Goal: Task Accomplishment & Management: Use online tool/utility

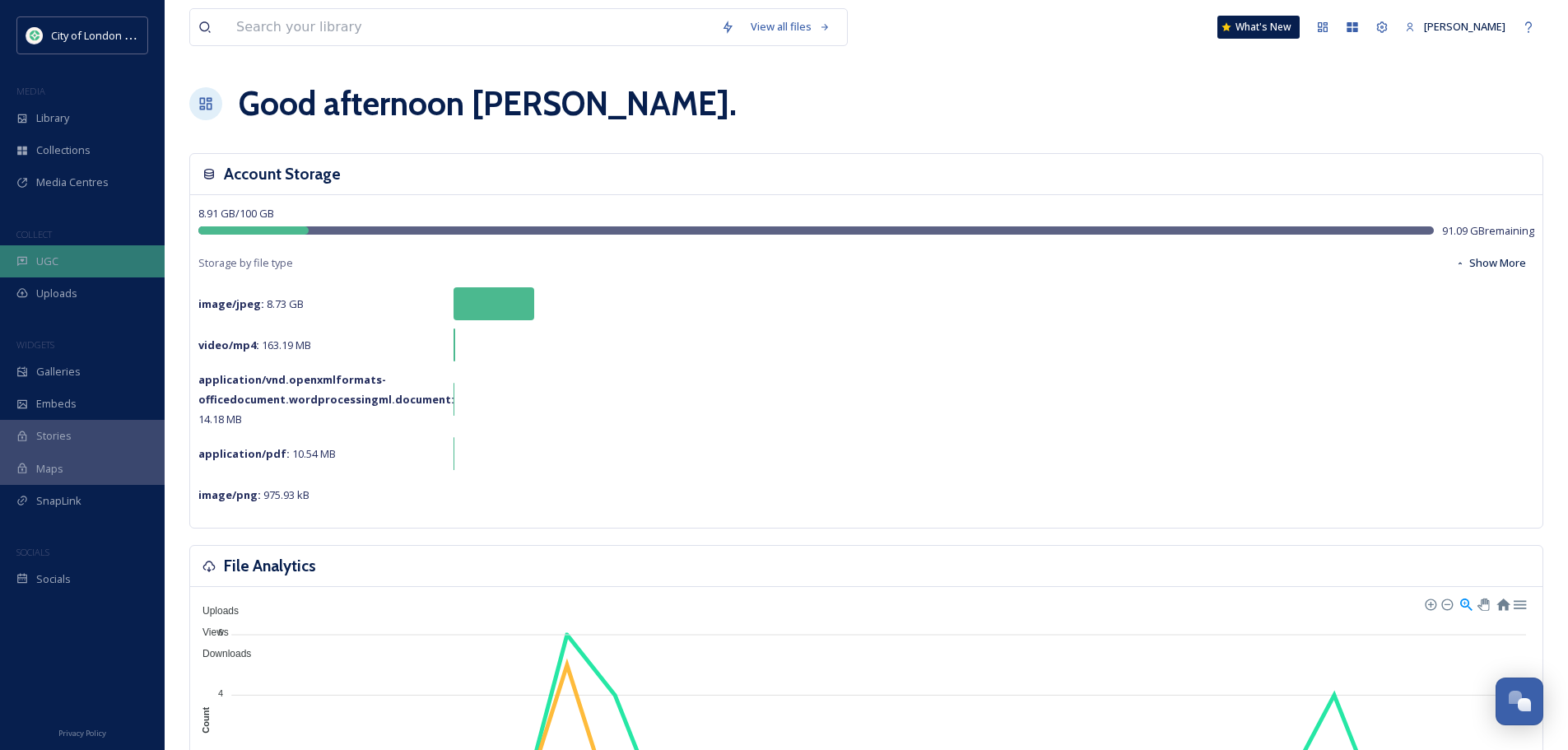
click at [52, 264] on span "UGC" at bounding box center [47, 261] width 23 height 15
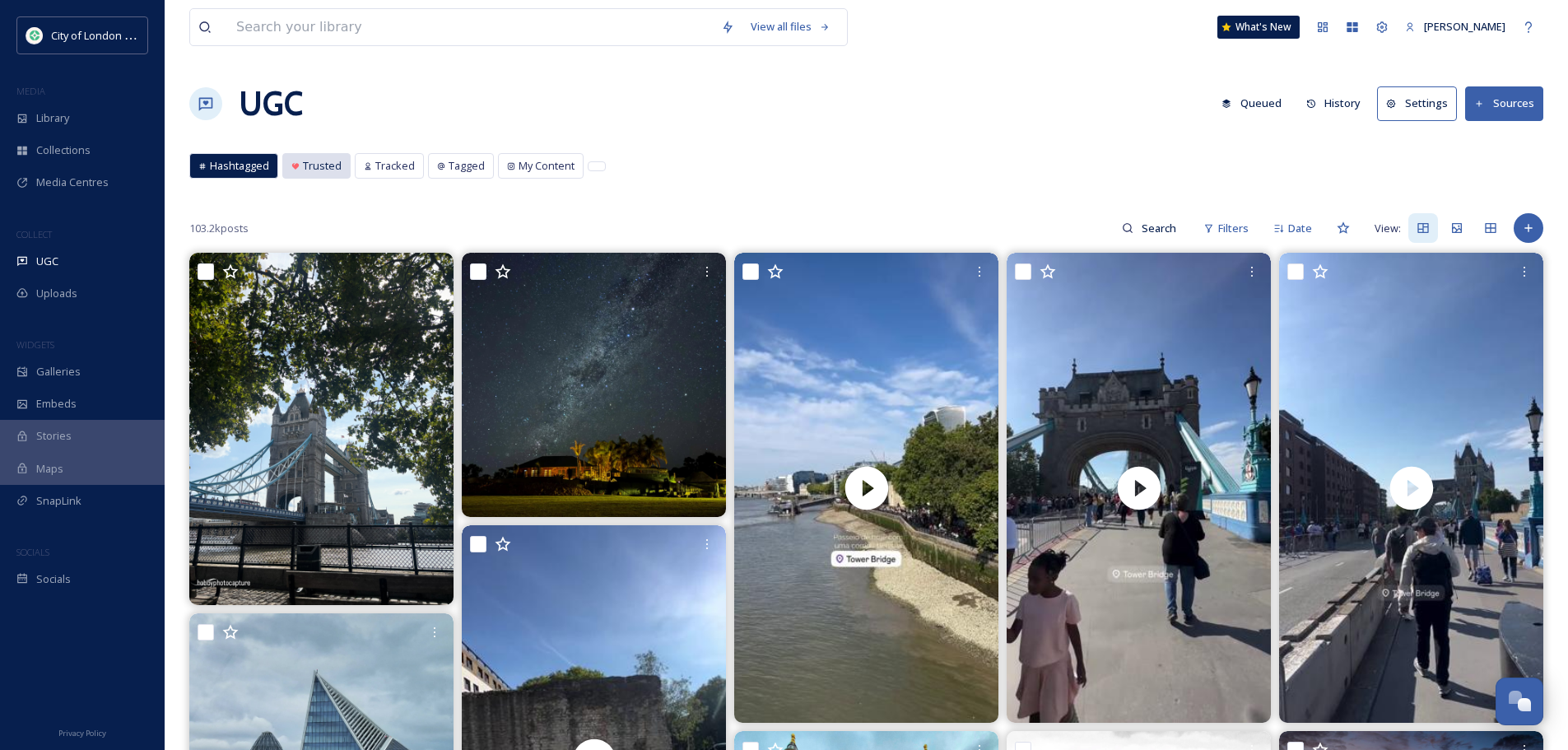
click at [295, 168] on icon at bounding box center [295, 166] width 6 height 6
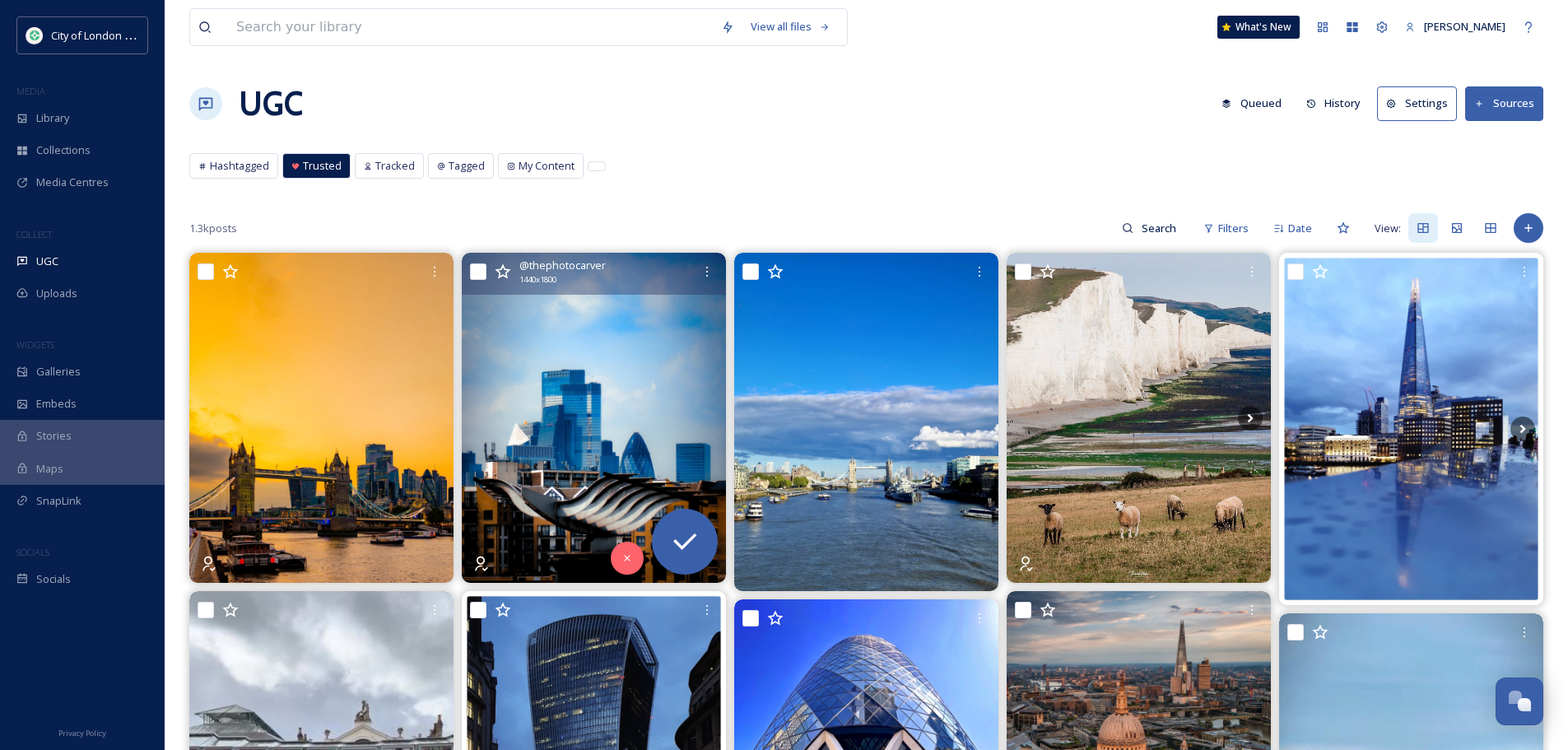
click at [609, 432] on img at bounding box center [593, 417] width 264 height 330
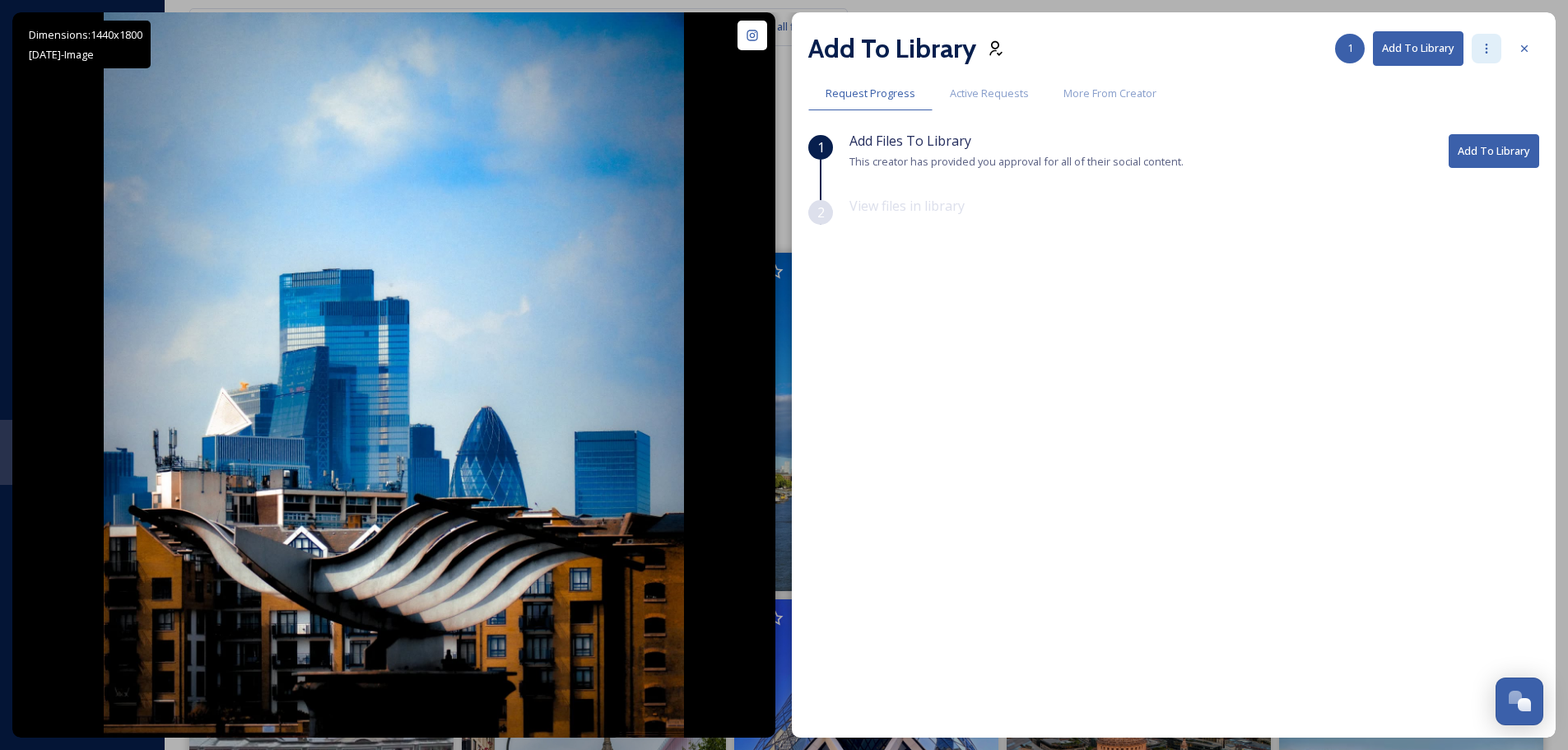
click at [1493, 51] on div at bounding box center [1486, 48] width 30 height 30
click at [1481, 79] on span "Add Posts To Queue" at bounding box center [1440, 84] width 102 height 15
click at [1522, 49] on icon at bounding box center [1524, 49] width 14 height 14
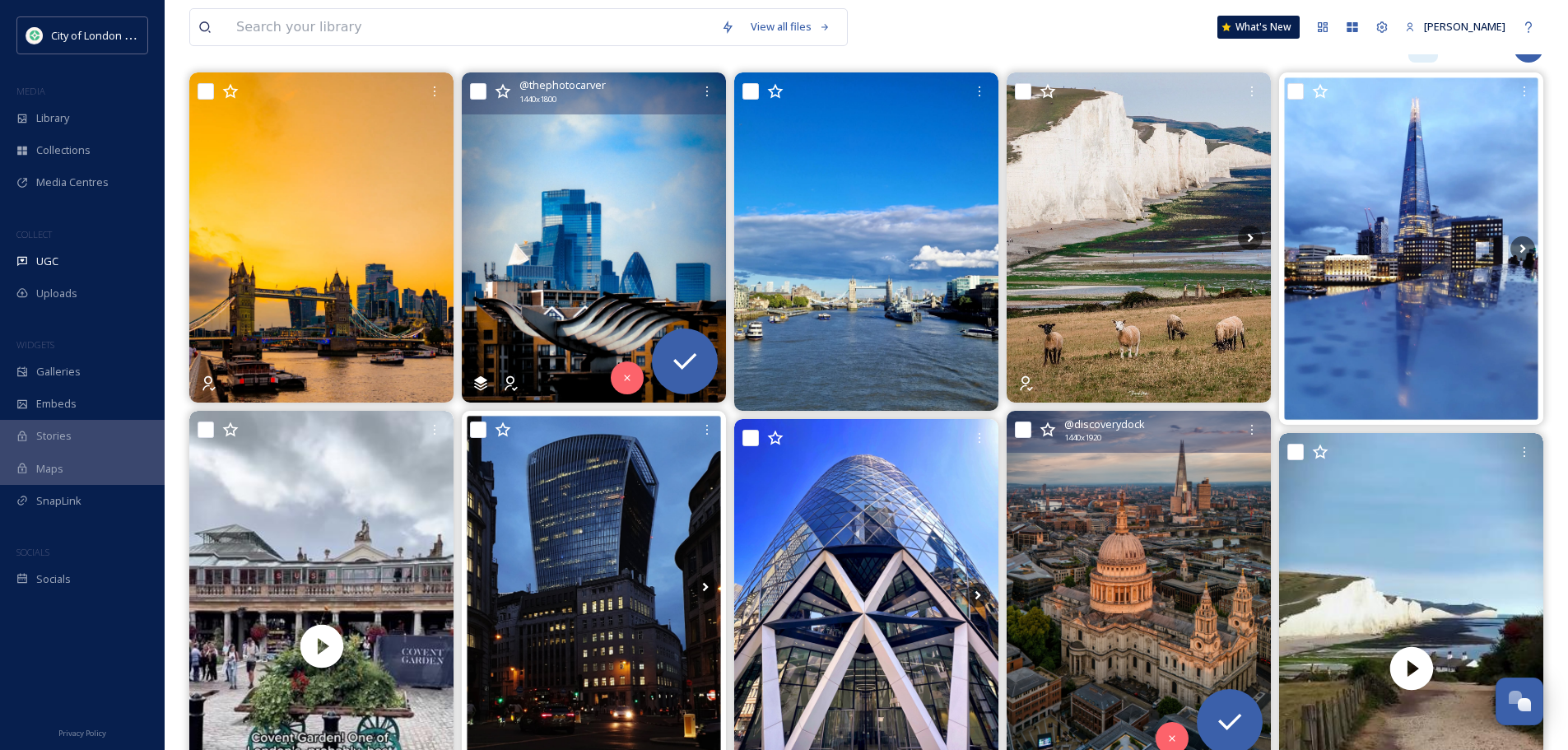
scroll to position [412, 0]
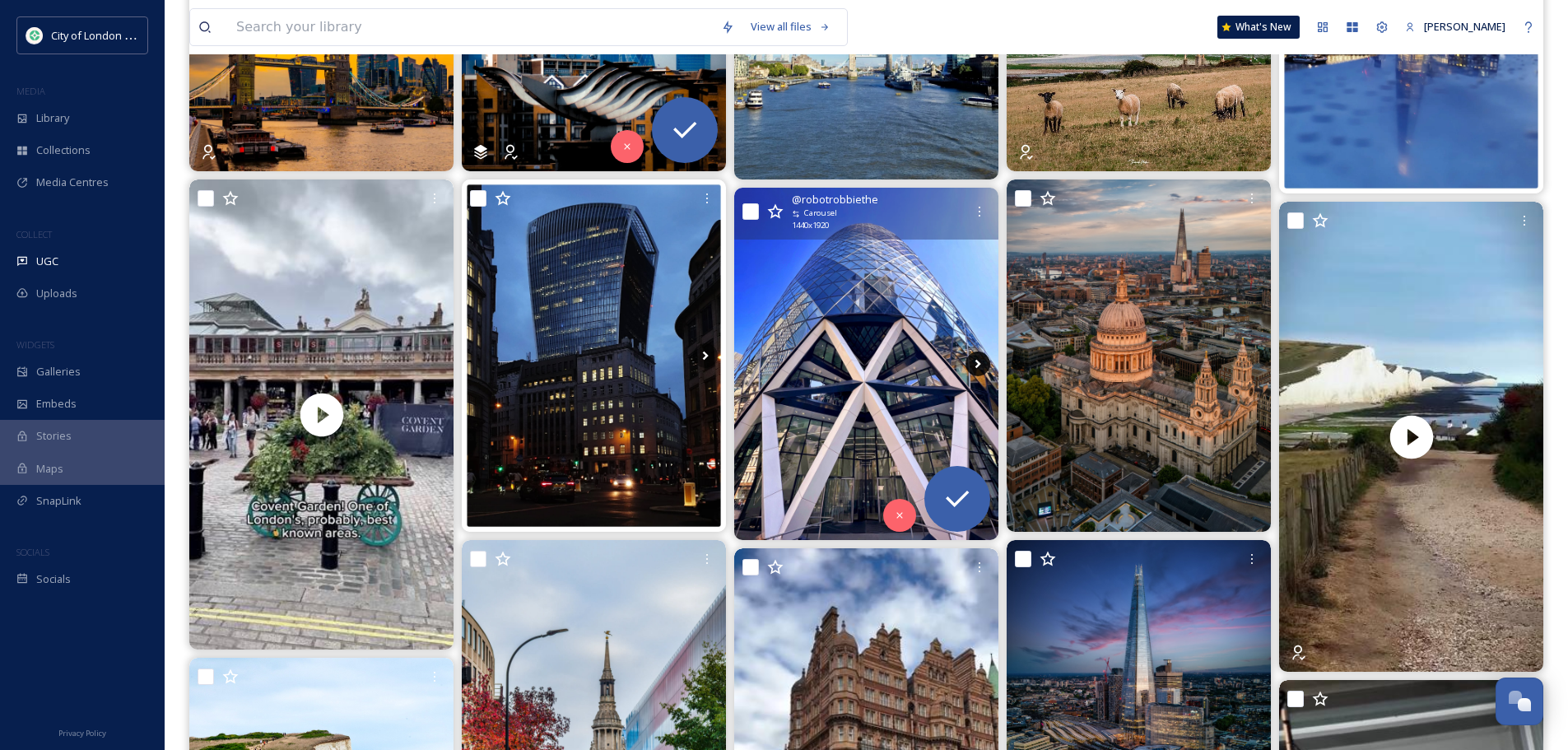
click at [977, 362] on icon at bounding box center [978, 364] width 5 height 9
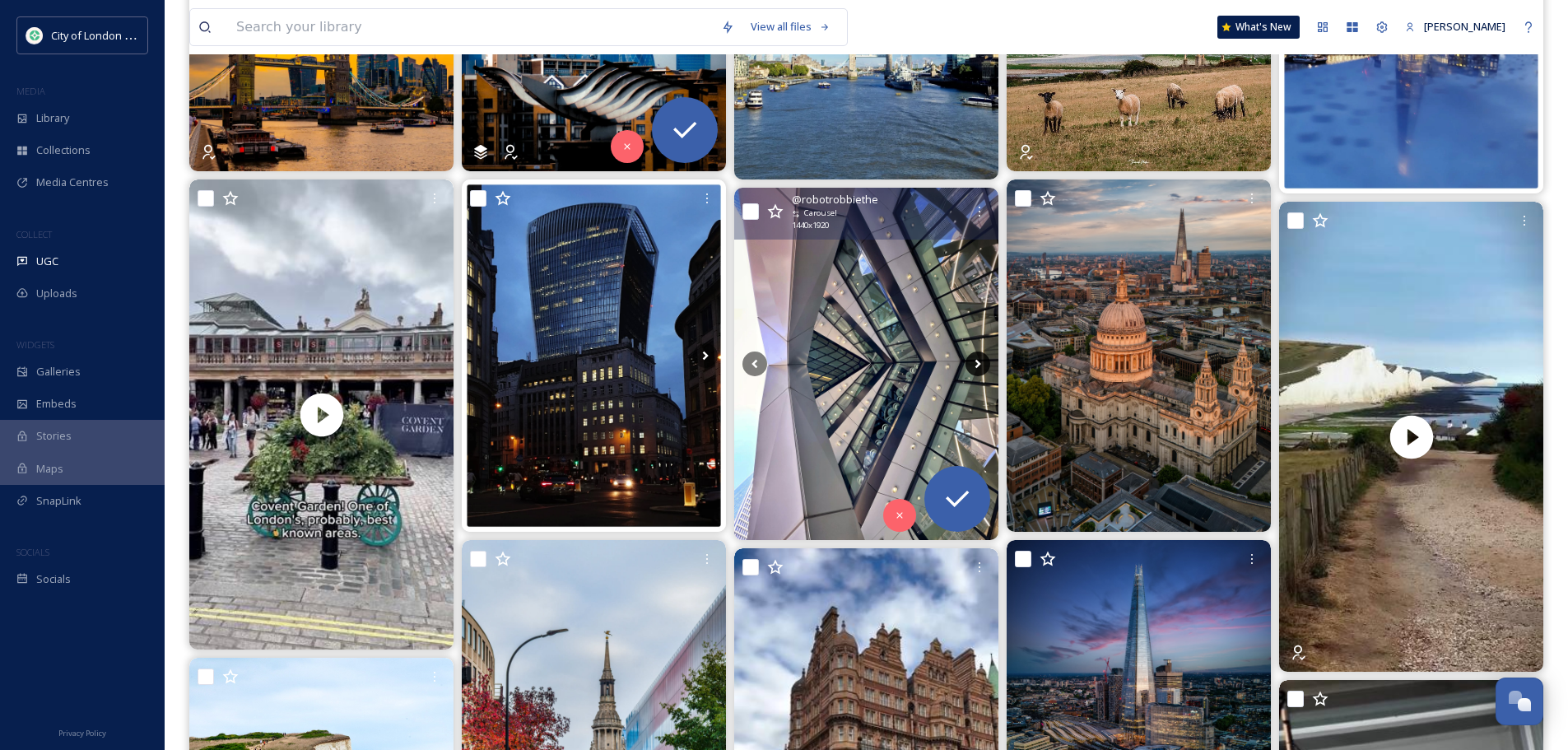
click at [977, 362] on icon at bounding box center [978, 364] width 5 height 9
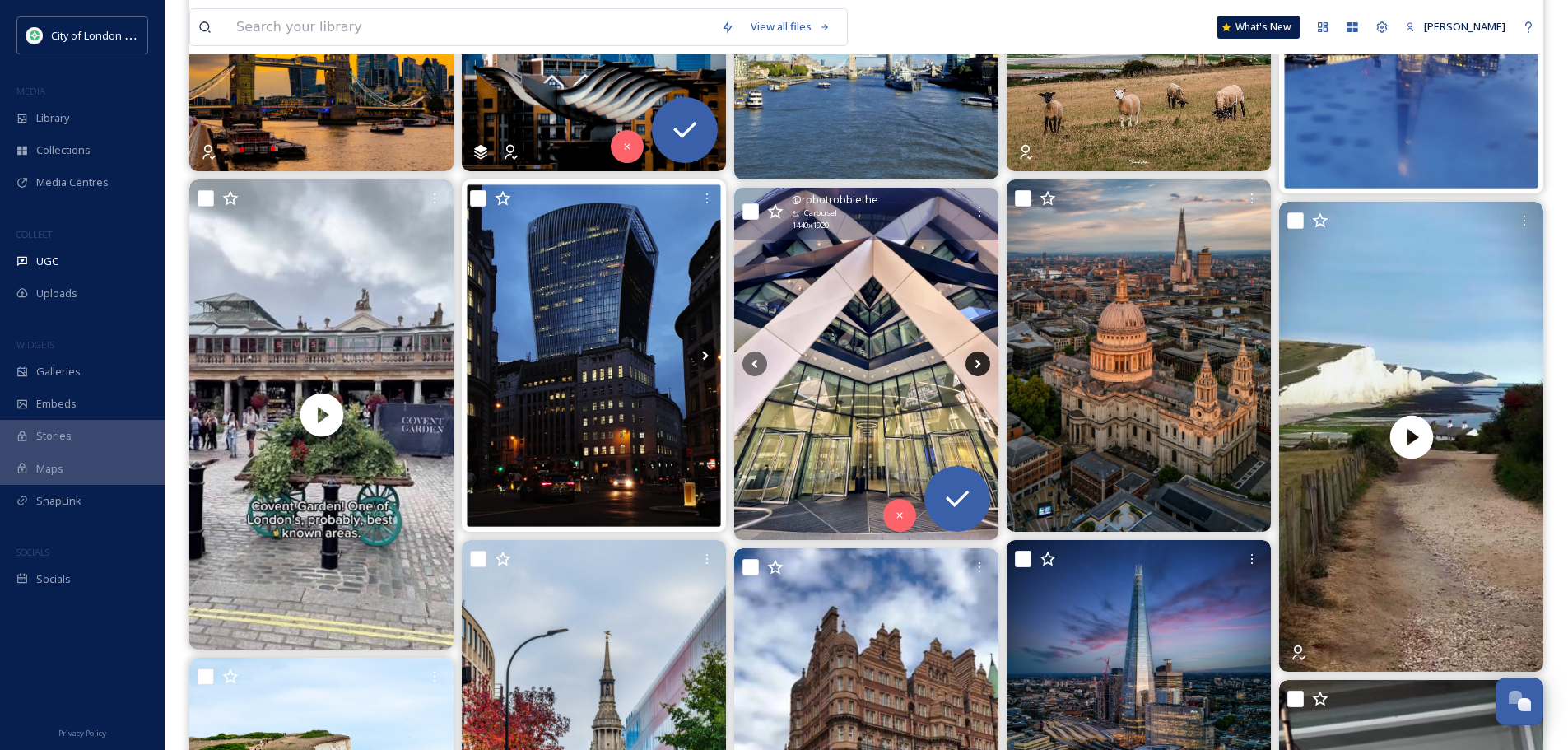
click at [977, 362] on icon at bounding box center [978, 364] width 5 height 9
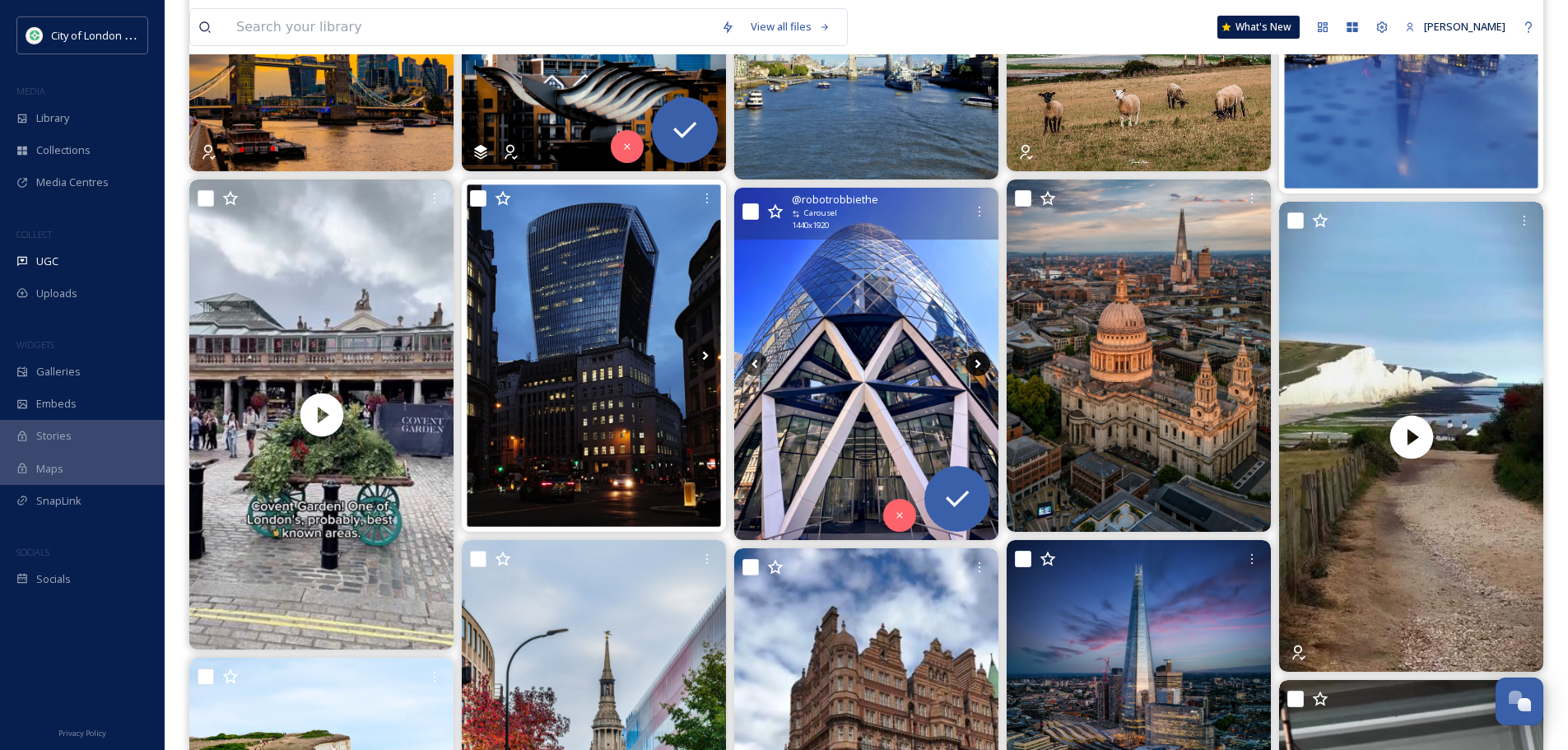
click at [977, 362] on icon at bounding box center [978, 364] width 5 height 9
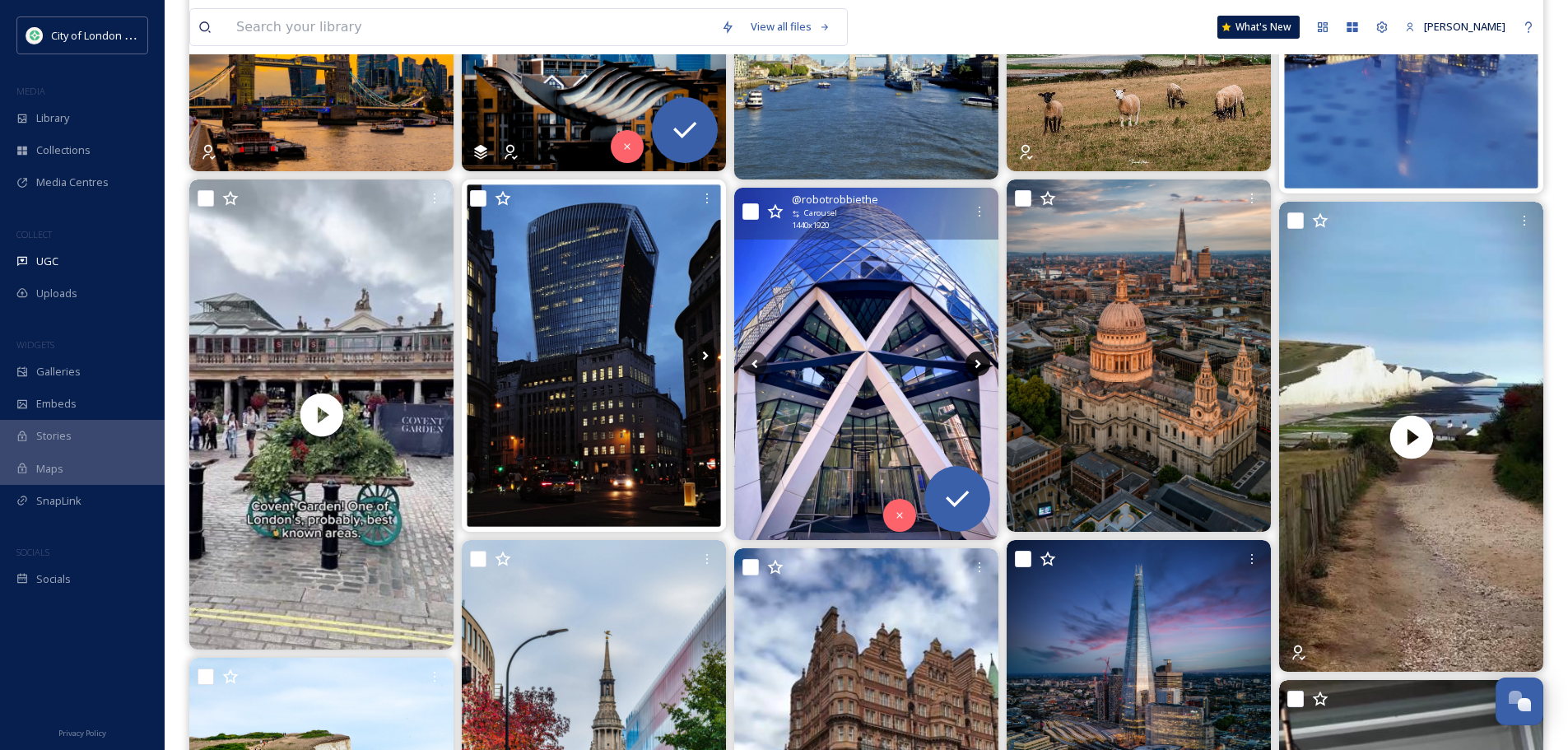
click at [977, 362] on icon at bounding box center [978, 364] width 5 height 9
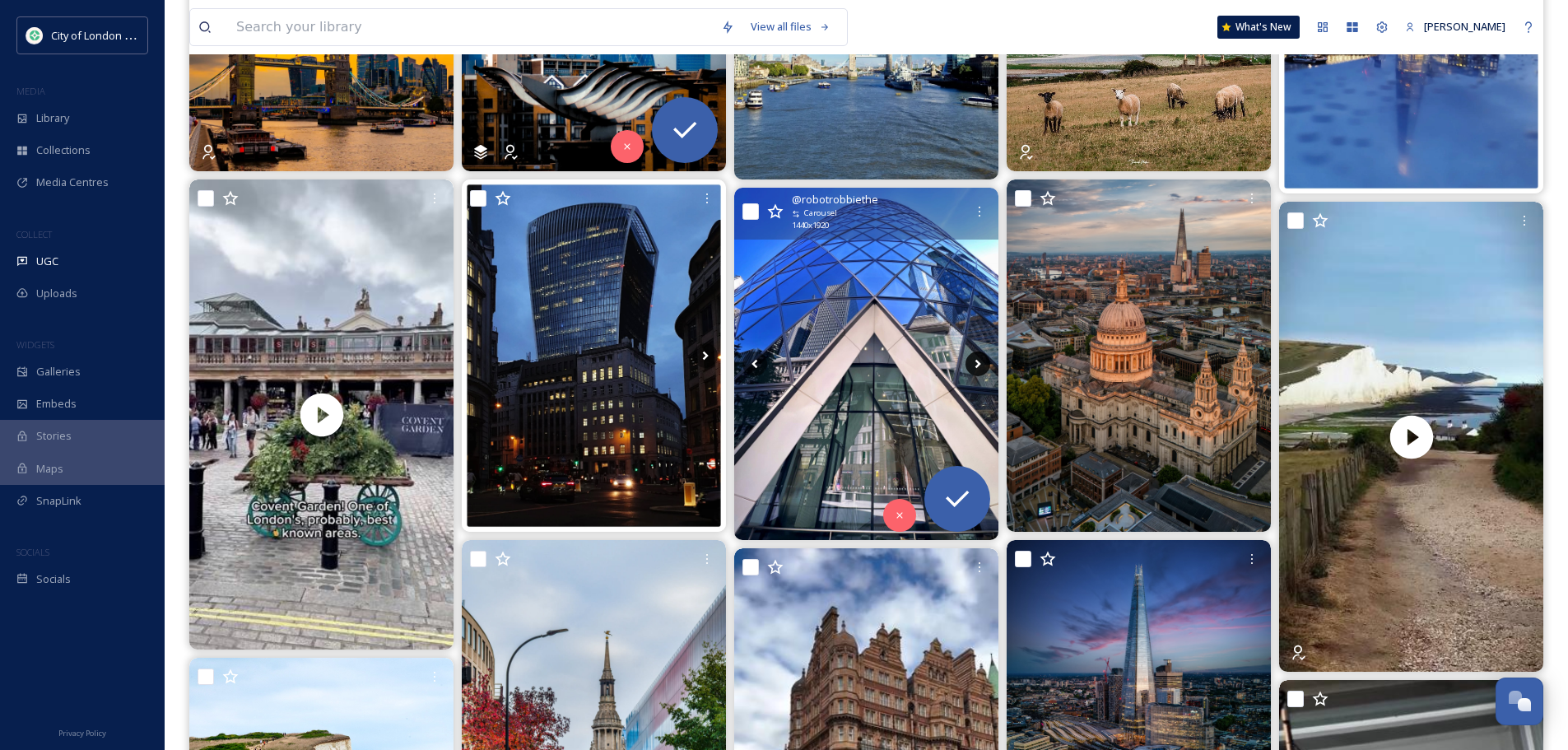
click at [977, 362] on icon at bounding box center [978, 364] width 5 height 9
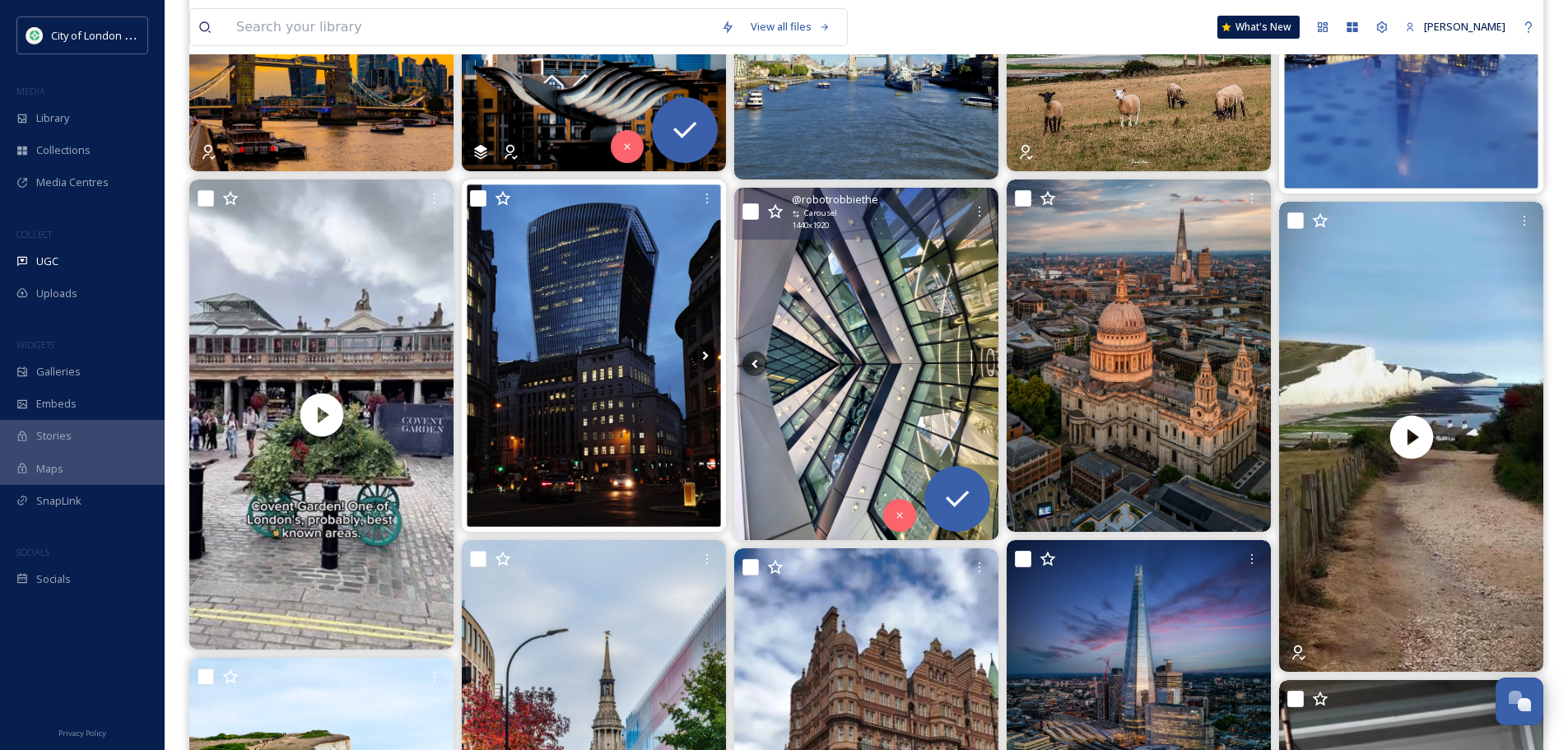
click at [977, 362] on icon at bounding box center [978, 364] width 5 height 9
click at [870, 339] on img at bounding box center [866, 363] width 264 height 352
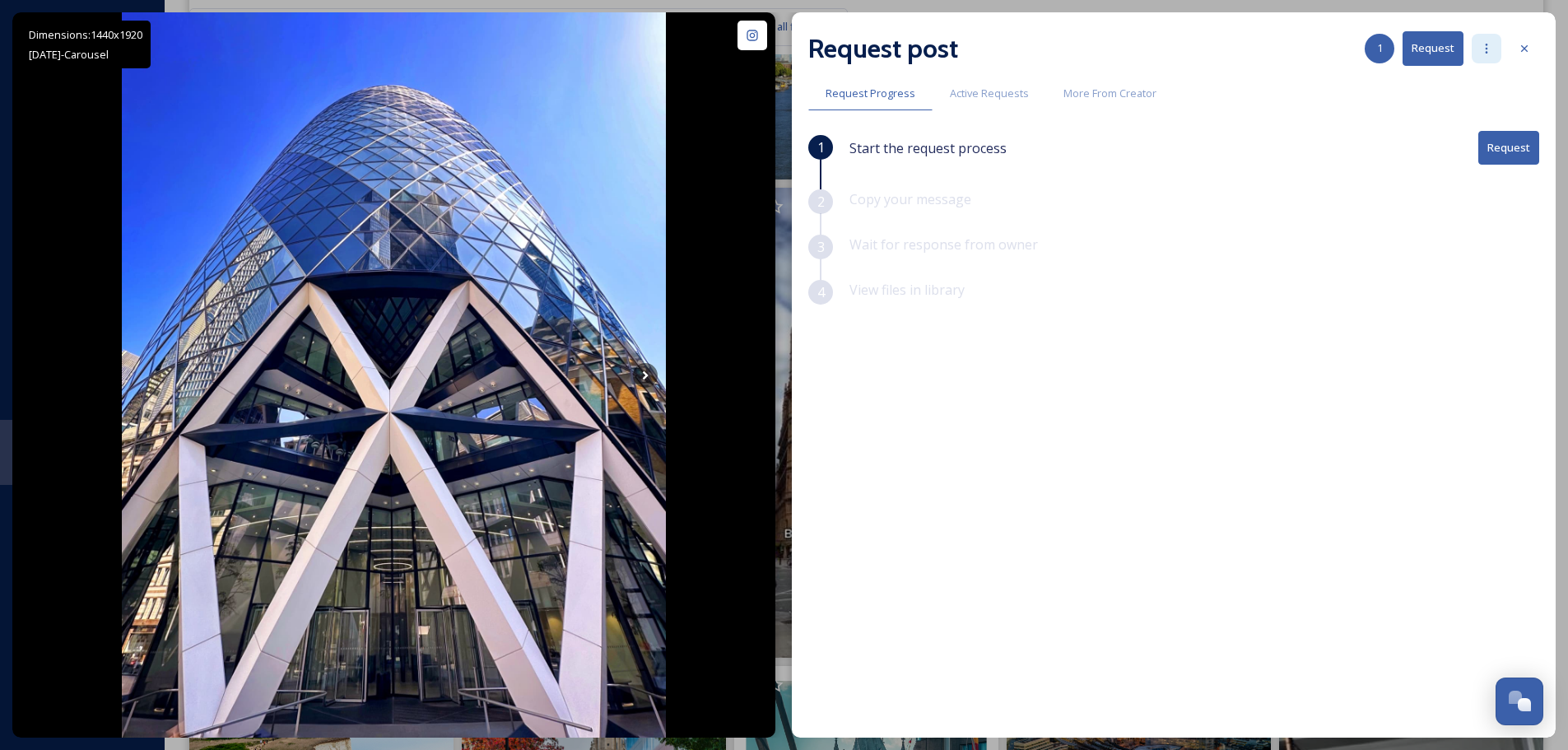
click at [1491, 48] on icon at bounding box center [1486, 49] width 14 height 14
click at [1476, 87] on span "Add Posts To Queue" at bounding box center [1440, 84] width 102 height 15
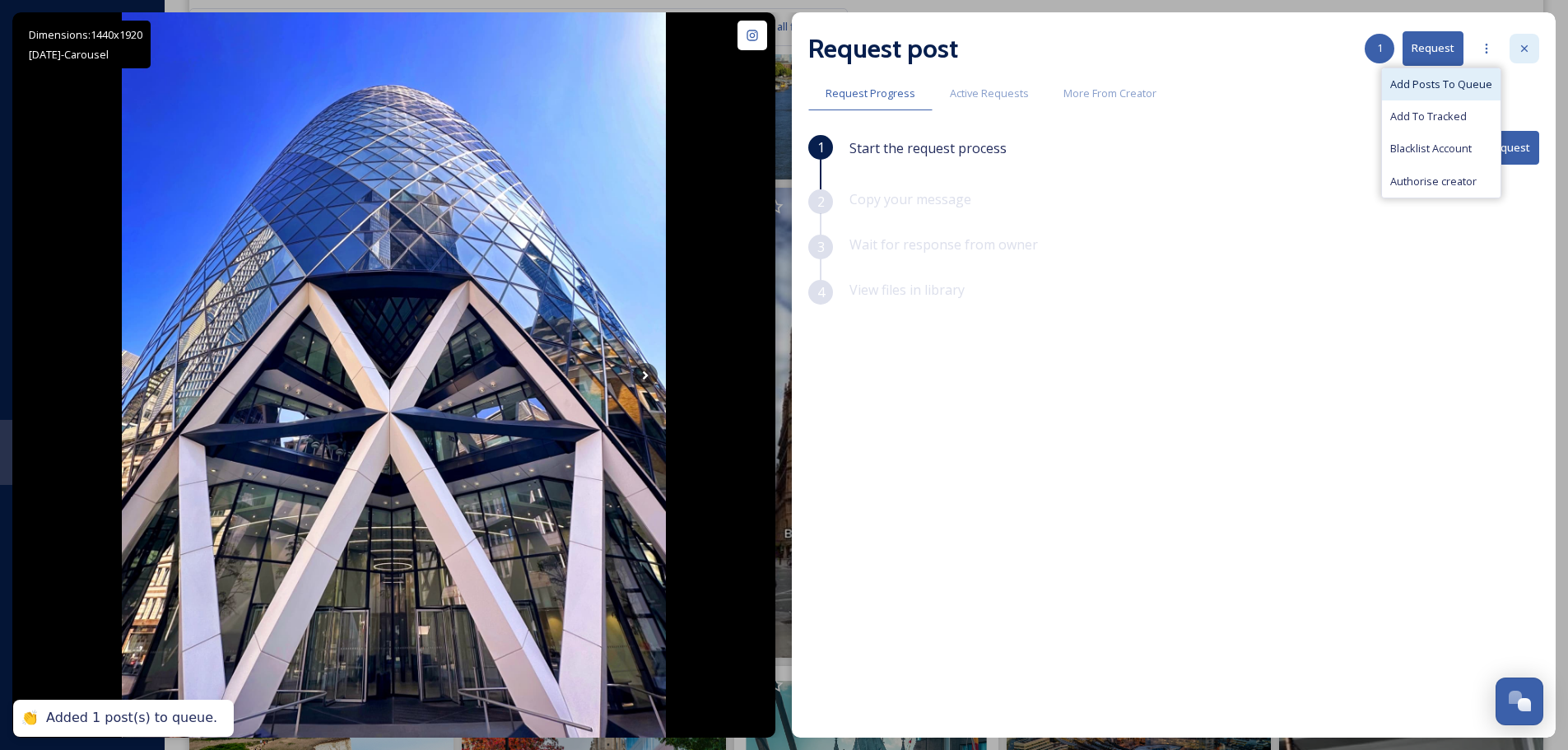
click at [1534, 42] on div at bounding box center [1524, 48] width 30 height 30
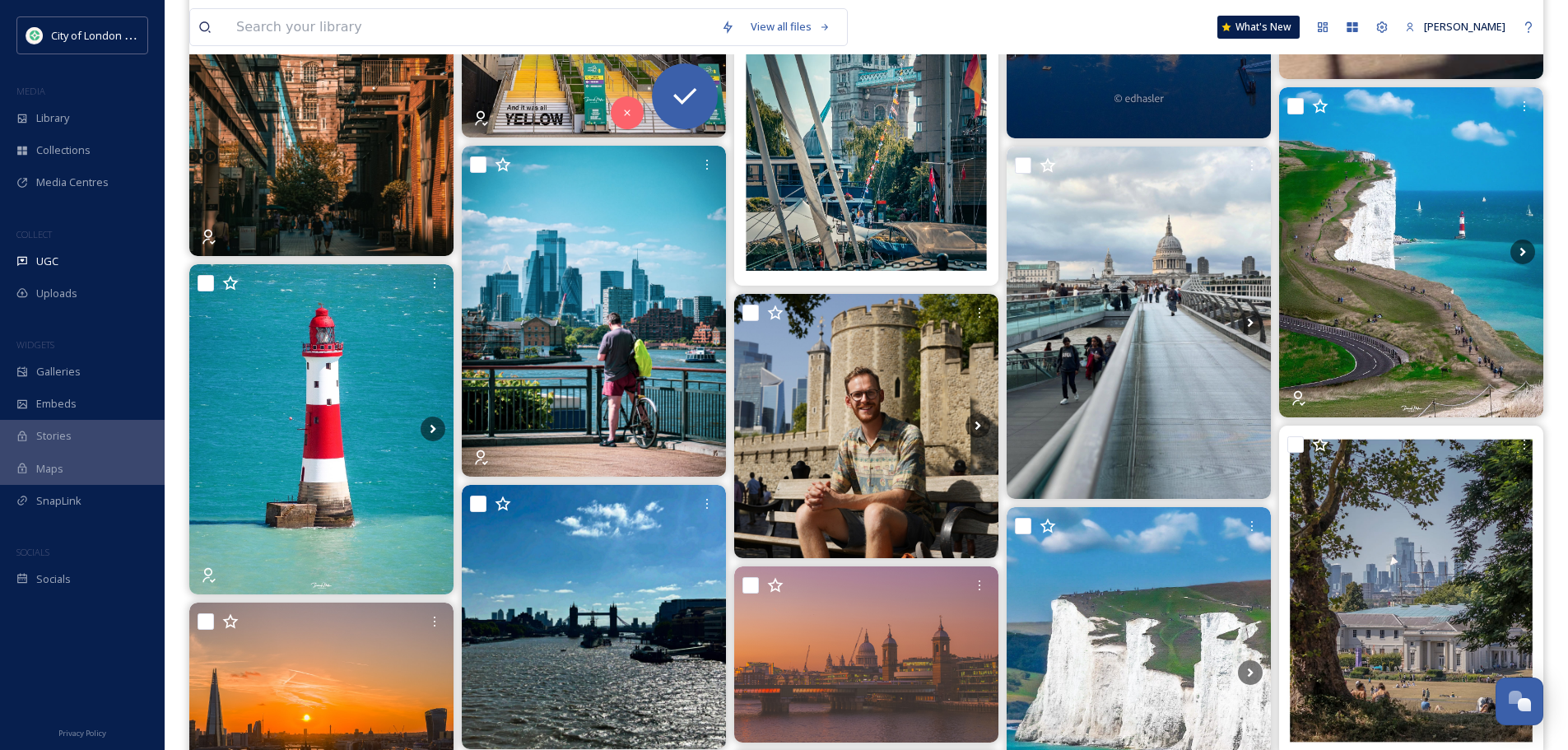
scroll to position [1482, 0]
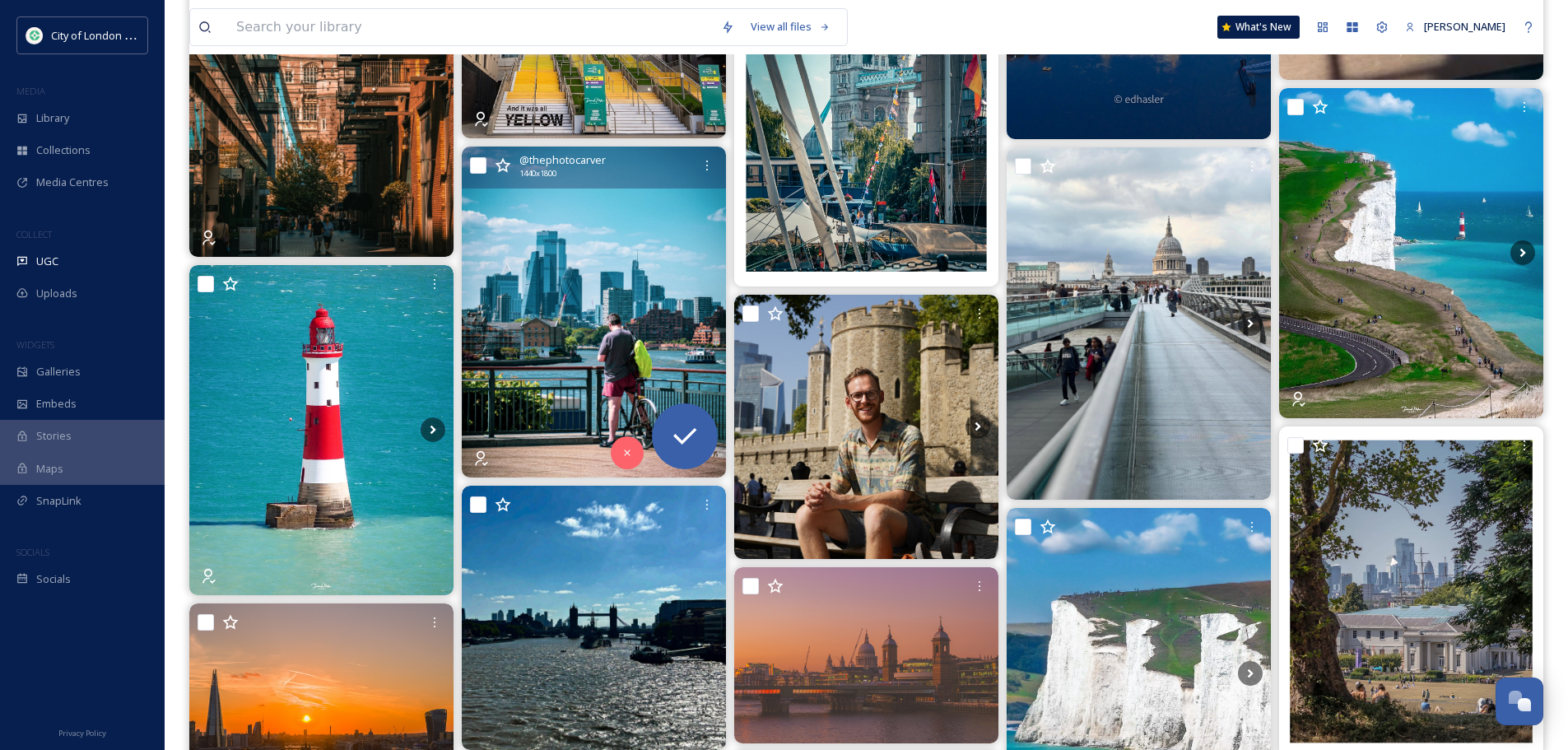
click at [650, 272] on img at bounding box center [593, 312] width 264 height 330
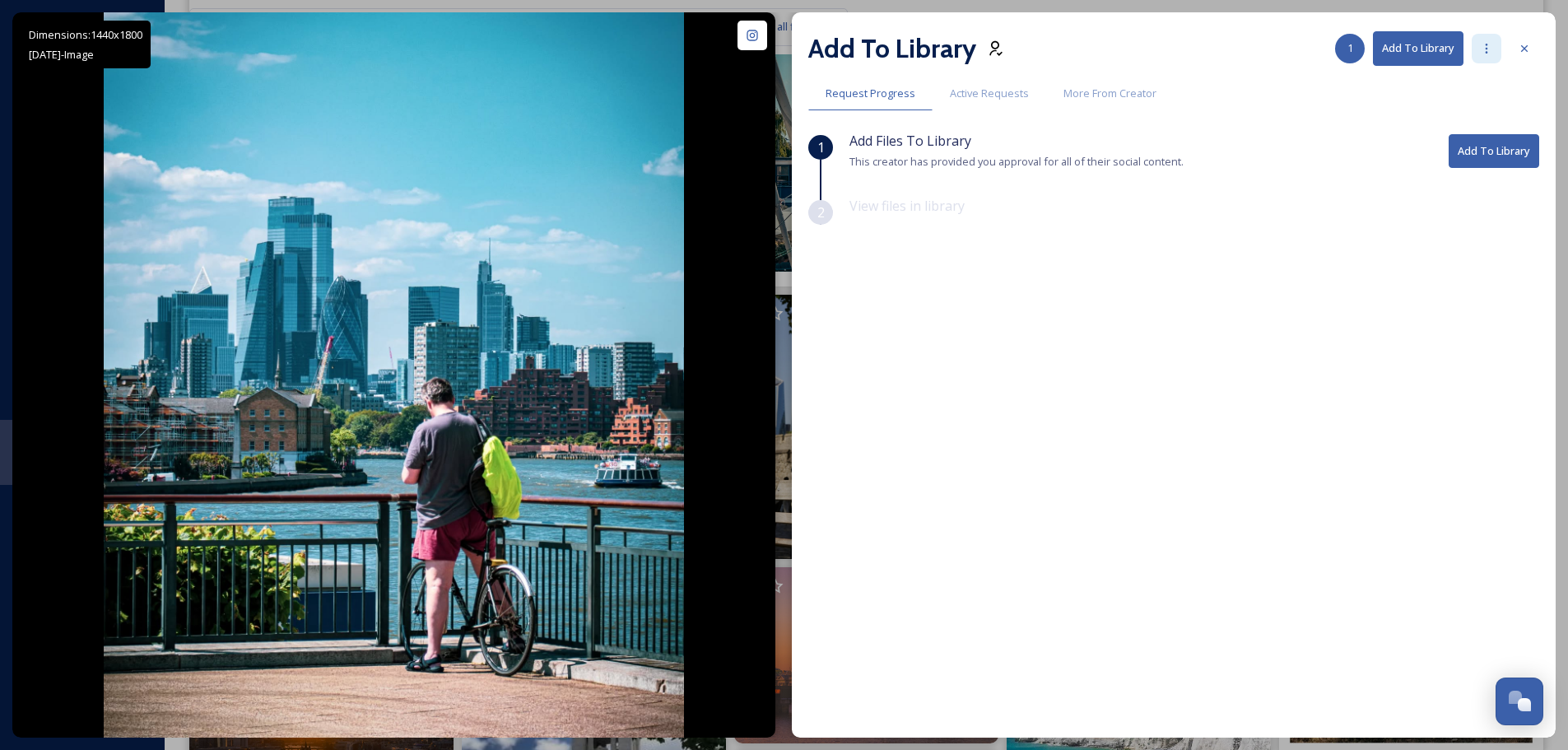
click at [1487, 51] on icon at bounding box center [1486, 49] width 14 height 14
click at [1444, 87] on span "Add Posts To Queue" at bounding box center [1440, 84] width 102 height 15
click at [1524, 52] on icon at bounding box center [1524, 49] width 14 height 14
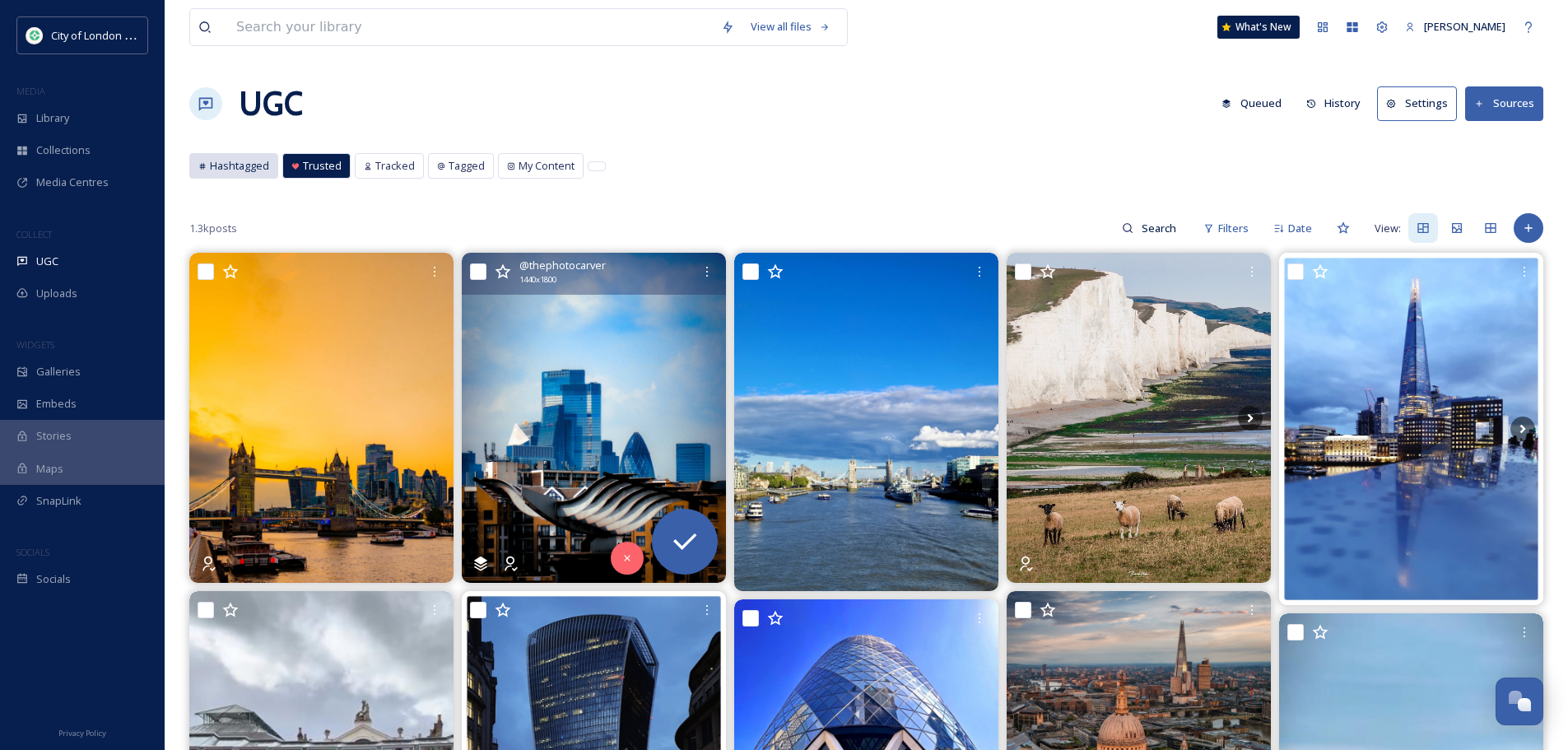
click at [226, 162] on span "Hashtagged" at bounding box center [240, 165] width 59 height 15
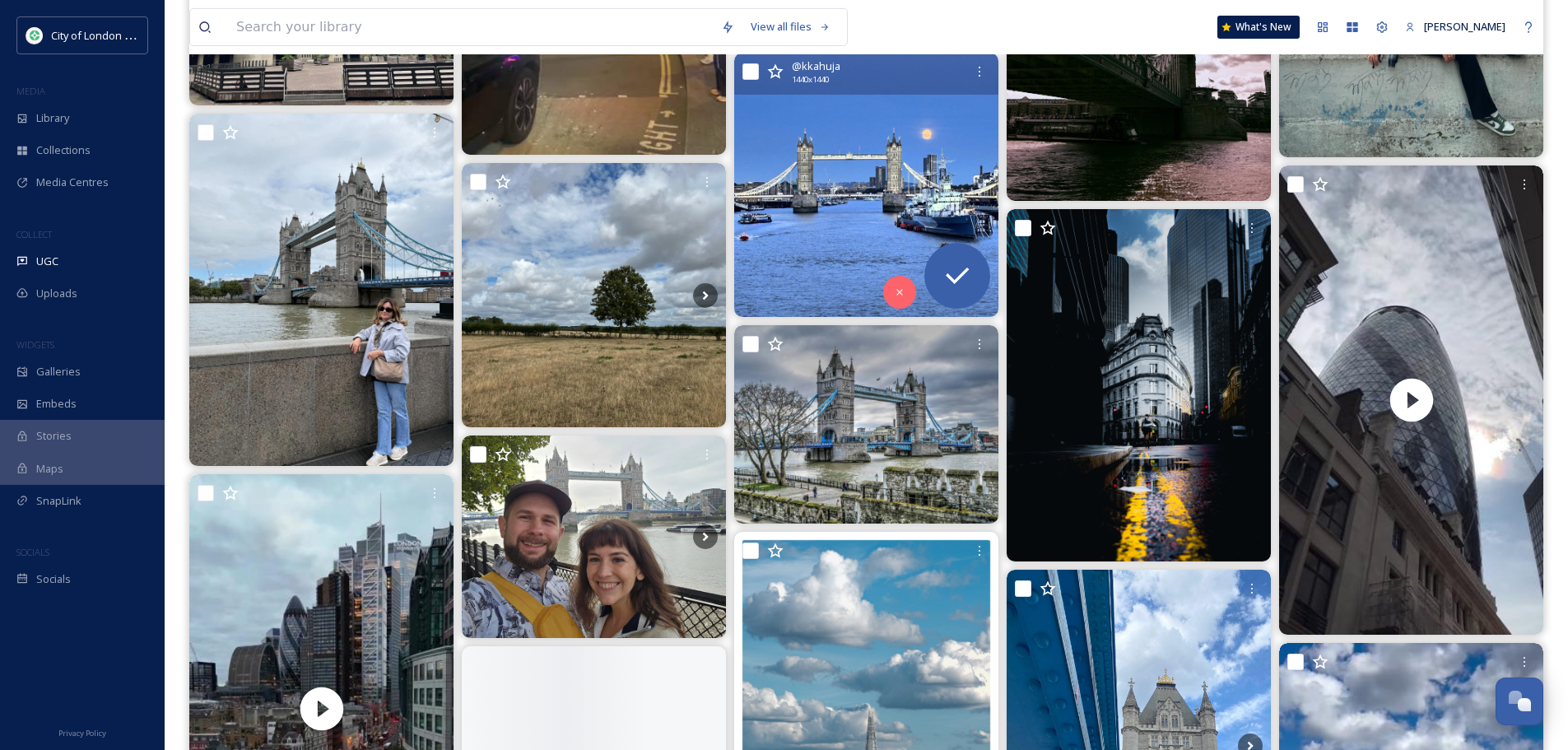
scroll to position [6738, 0]
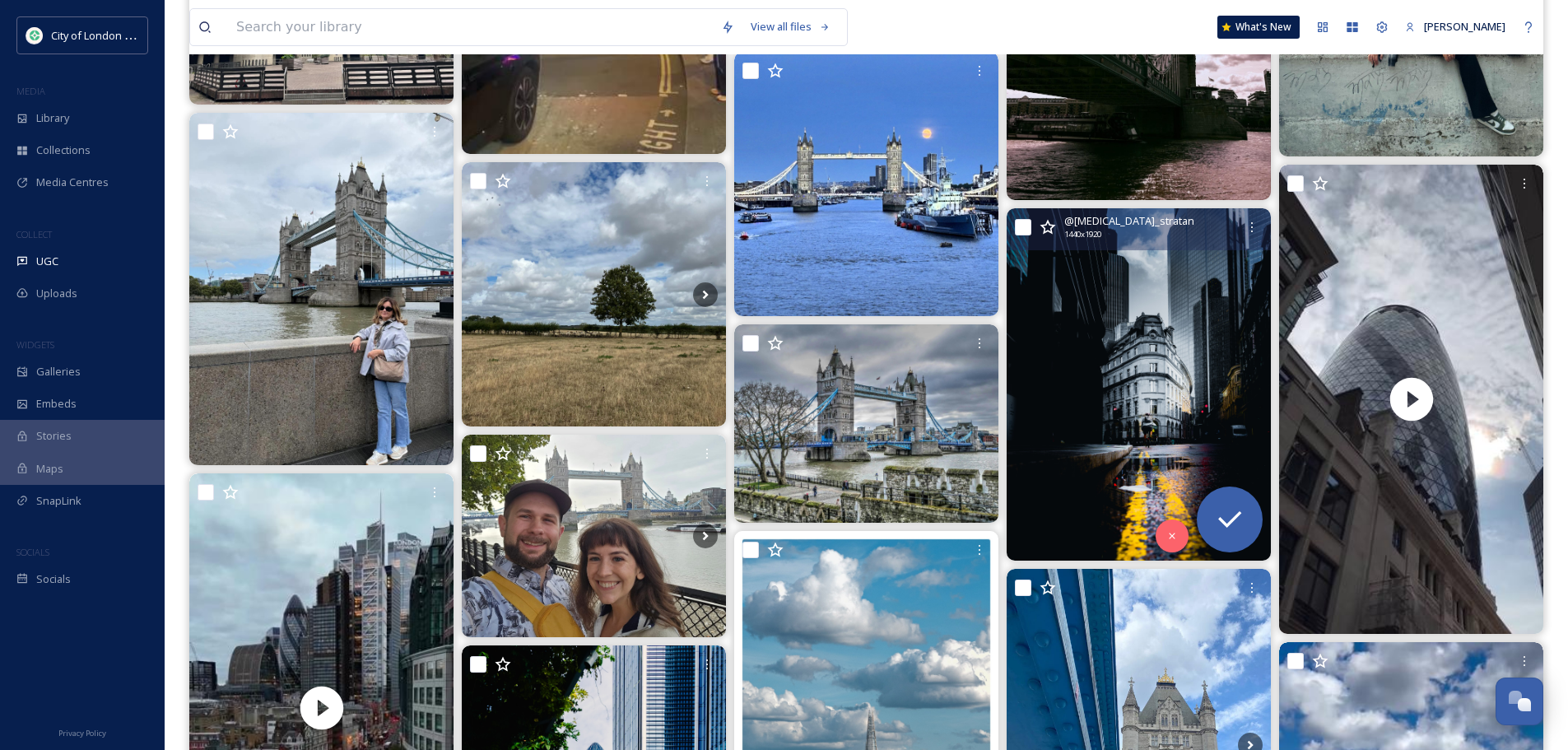
click at [1109, 305] on img at bounding box center [1138, 384] width 264 height 352
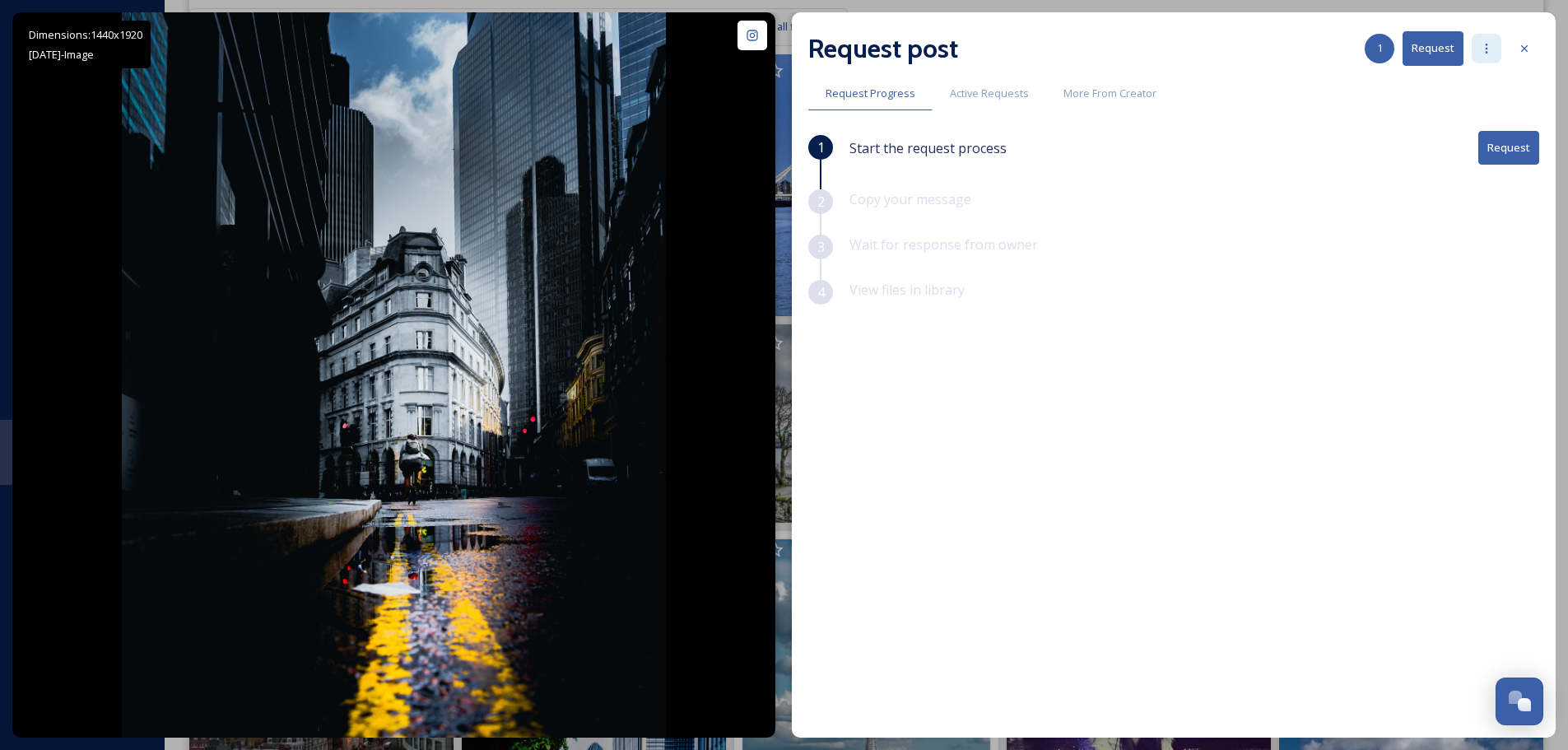
click at [1477, 51] on div at bounding box center [1486, 48] width 30 height 30
click at [1459, 80] on span "Add Posts To Queue" at bounding box center [1440, 84] width 102 height 15
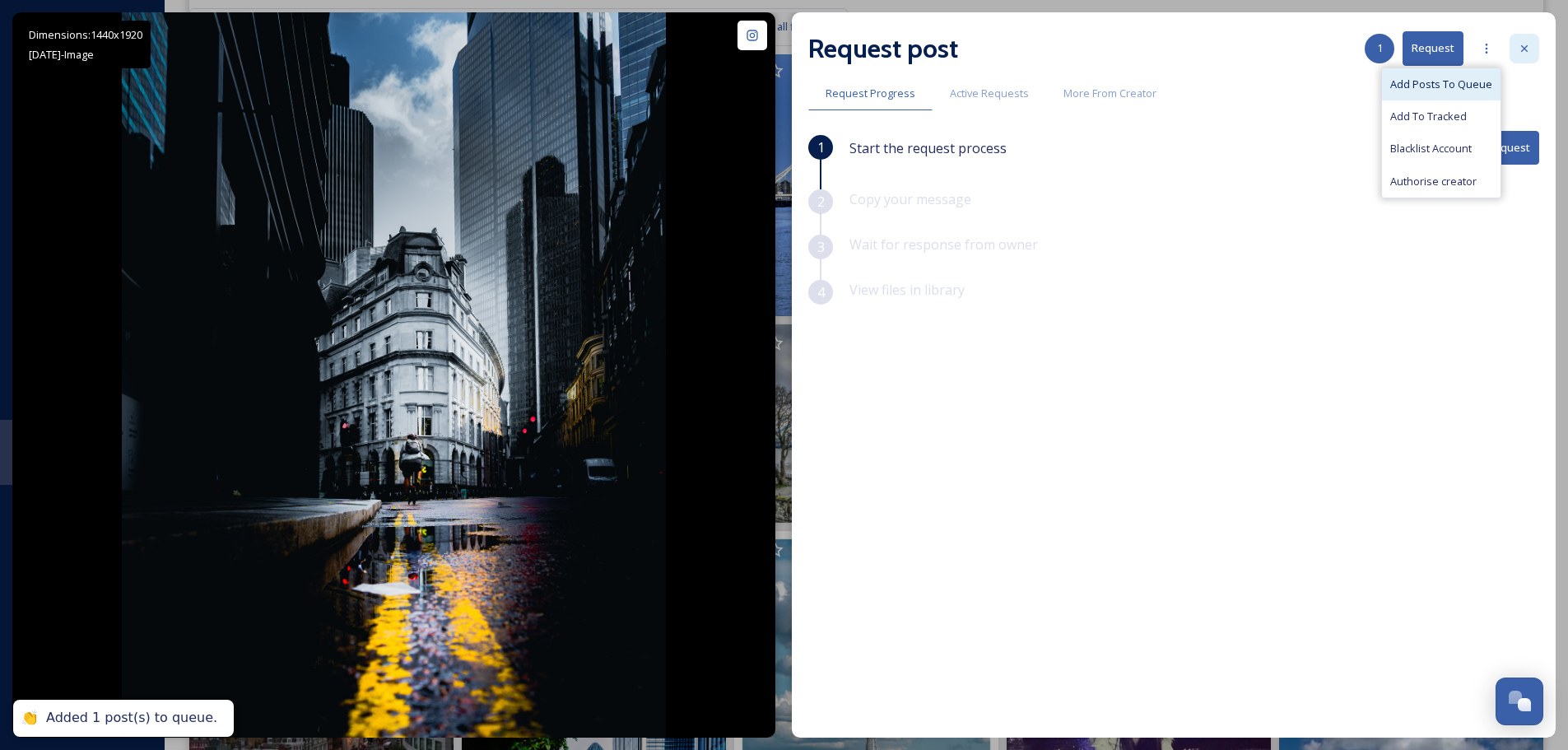
click at [1528, 42] on icon at bounding box center [1524, 49] width 14 height 14
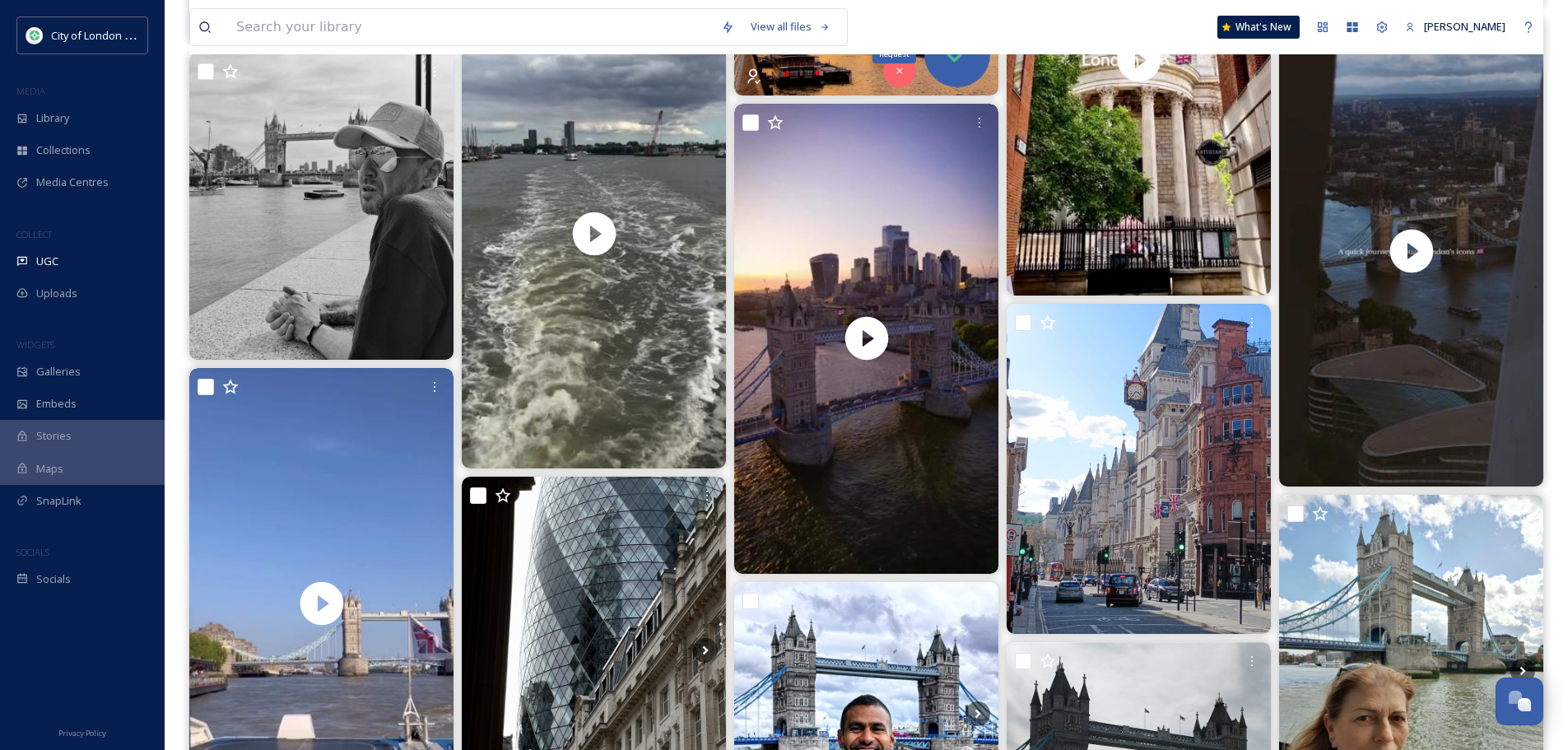
scroll to position [8219, 0]
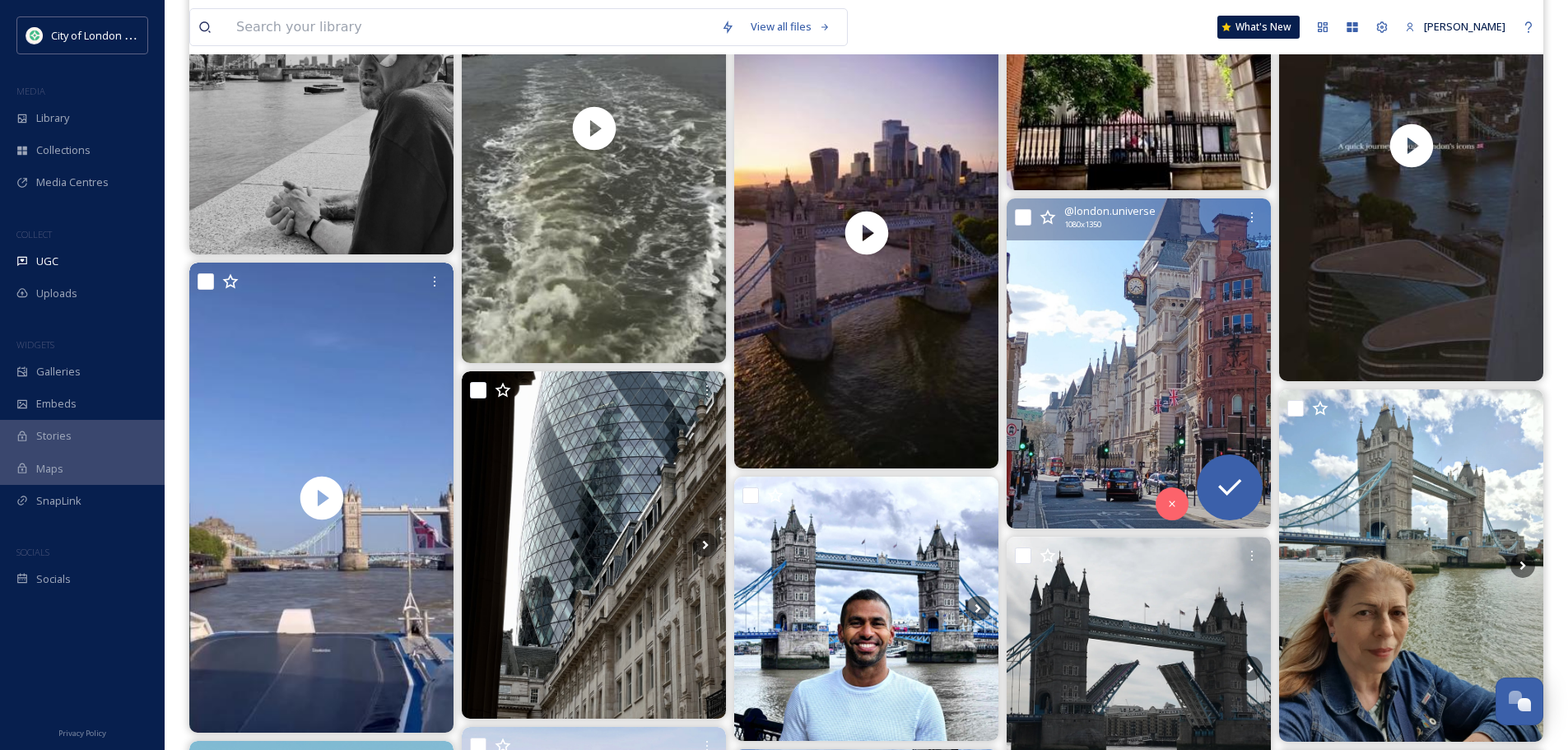
click at [1107, 380] on img at bounding box center [1138, 363] width 264 height 330
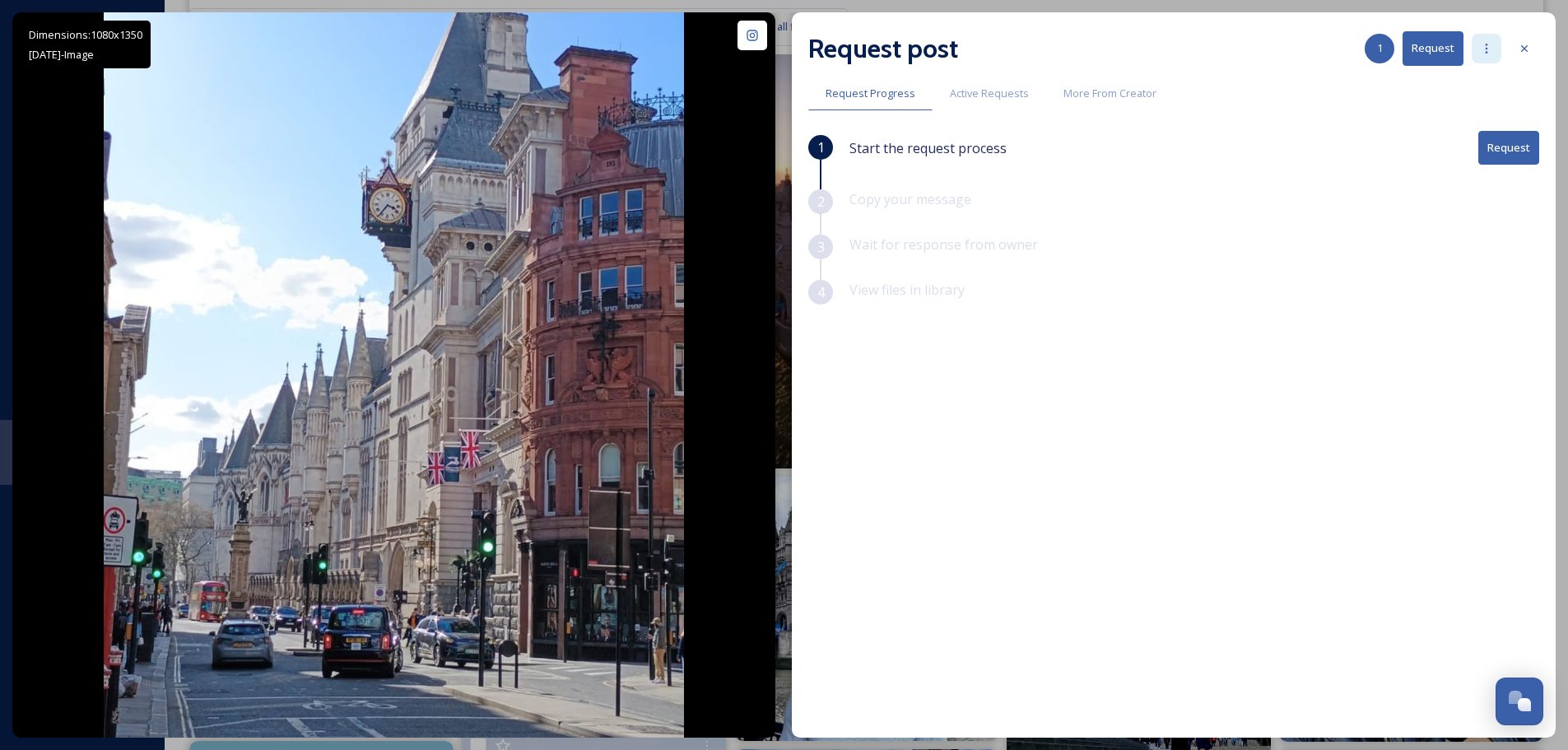
click at [1499, 47] on div at bounding box center [1486, 48] width 30 height 30
click at [1450, 88] on span "Add Posts To Queue" at bounding box center [1440, 84] width 102 height 15
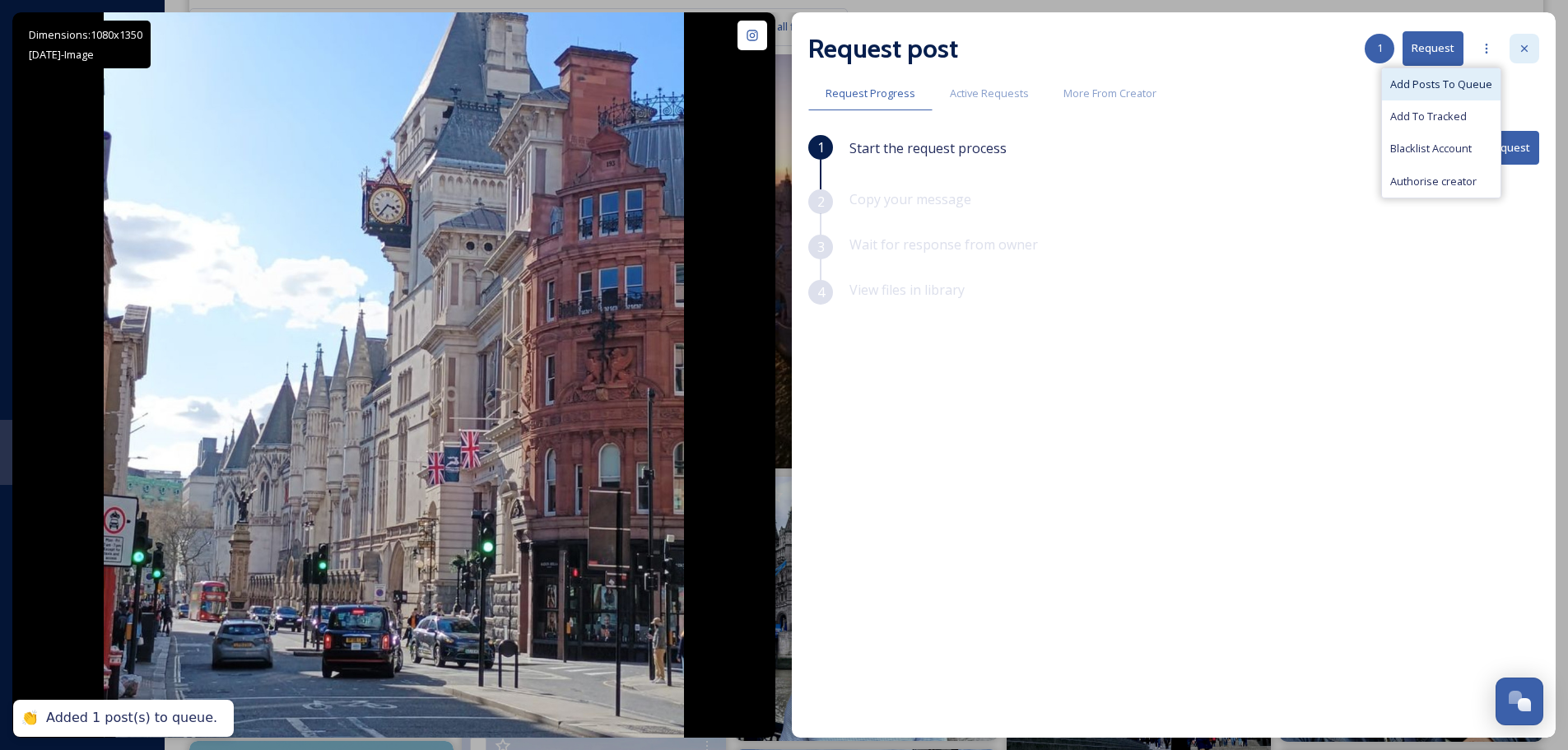
click at [1520, 46] on icon at bounding box center [1524, 49] width 14 height 14
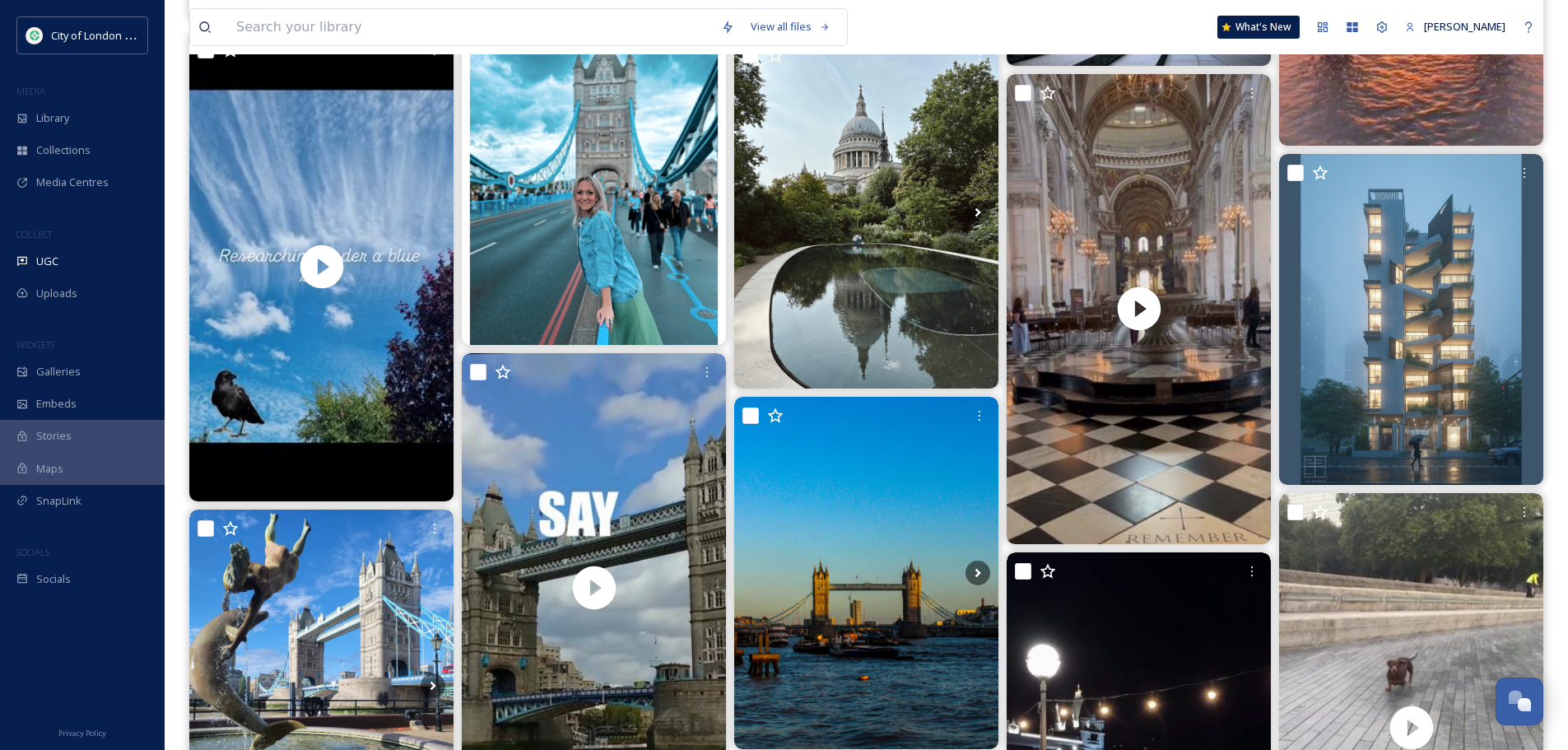
scroll to position [9372, 0]
